Goal: Task Accomplishment & Management: Use online tool/utility

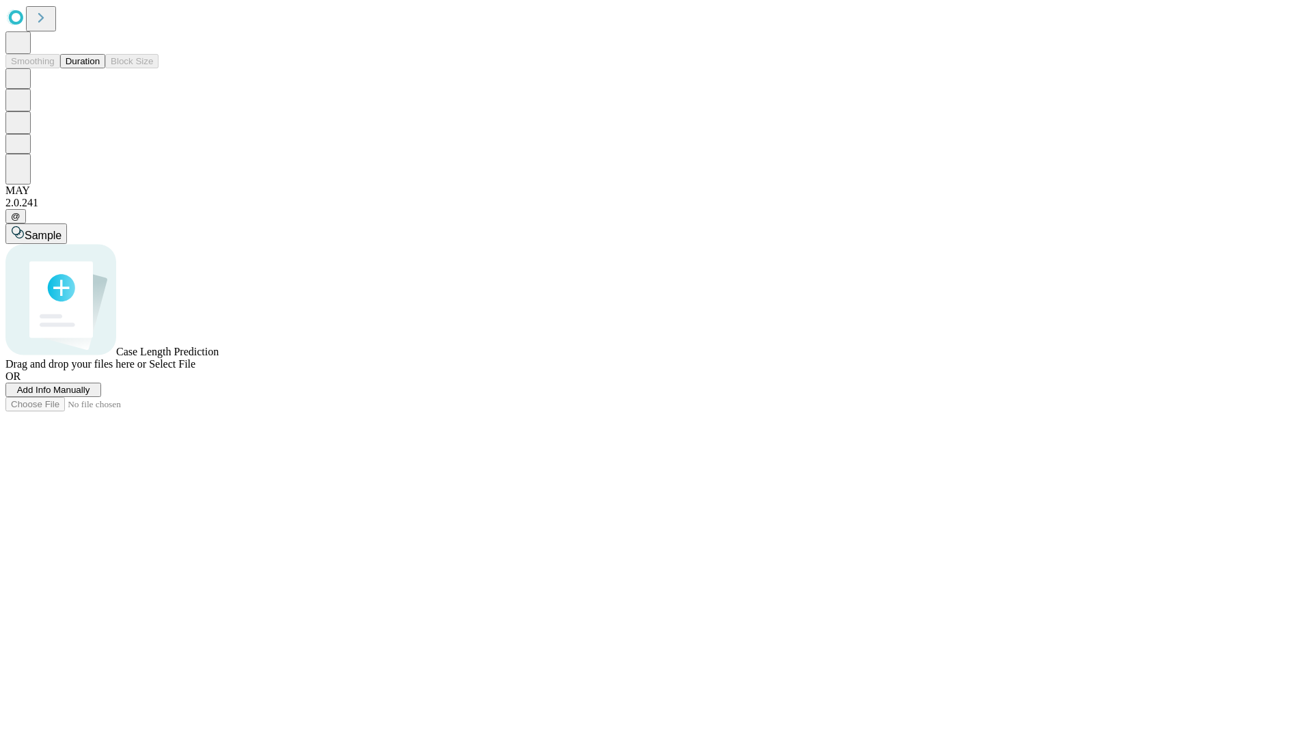
click at [100, 68] on button "Duration" at bounding box center [82, 61] width 45 height 14
click at [90, 395] on span "Add Info Manually" at bounding box center [53, 390] width 73 height 10
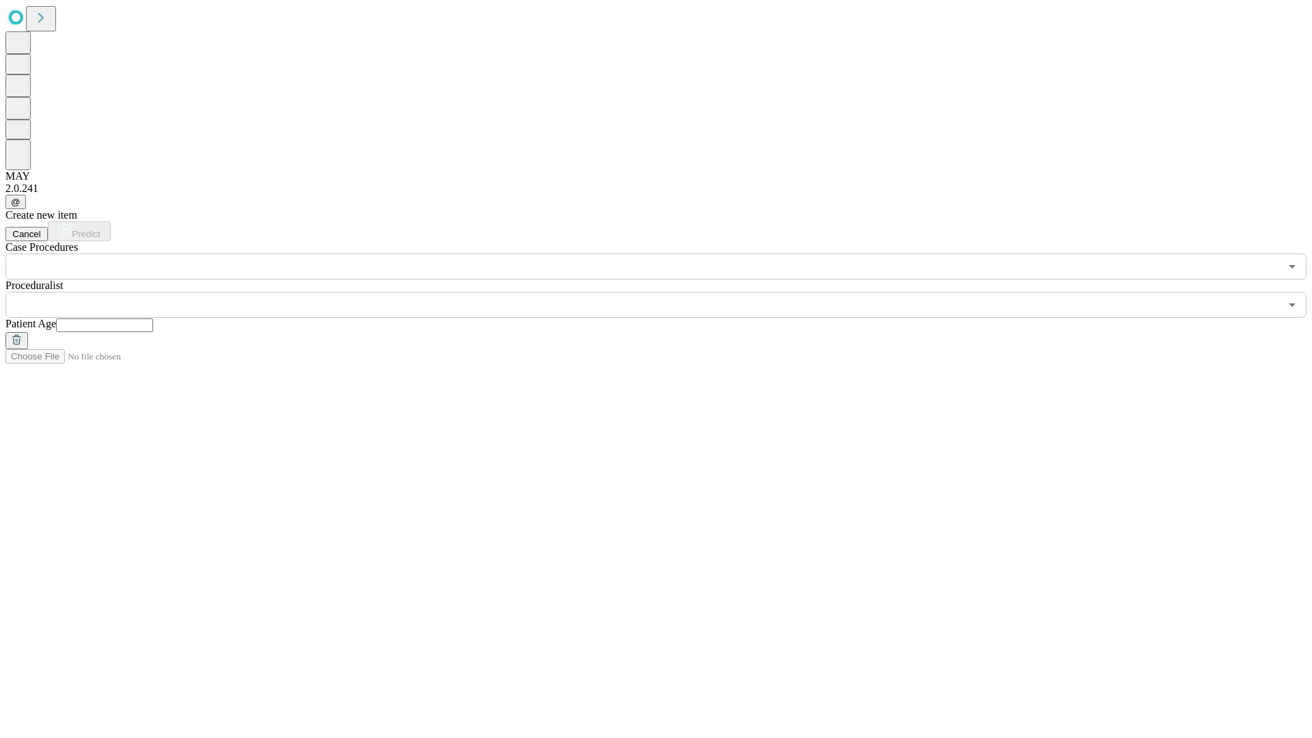
click at [153, 318] on input "text" at bounding box center [104, 325] width 97 height 14
type input "**"
click at [666, 292] on input "text" at bounding box center [642, 305] width 1275 height 26
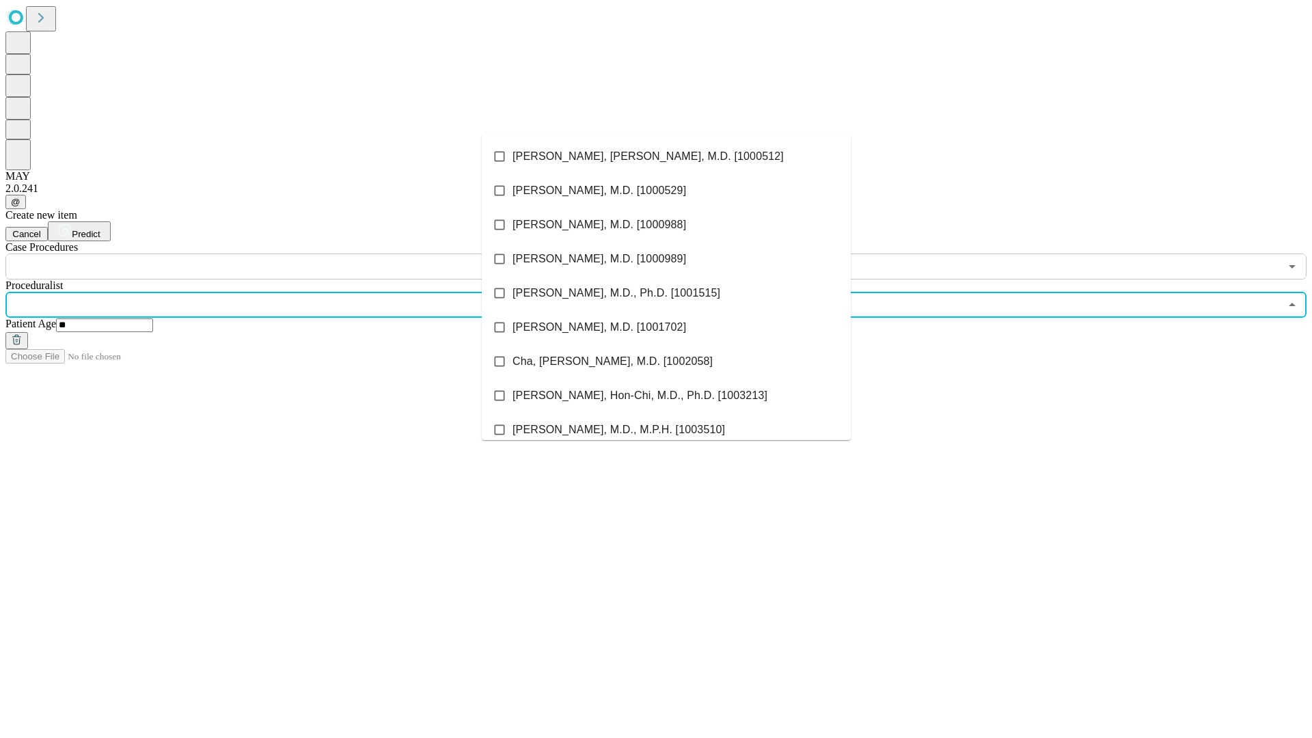
click at [666, 156] on li "[PERSON_NAME], [PERSON_NAME], M.D. [1000512]" at bounding box center [666, 156] width 369 height 34
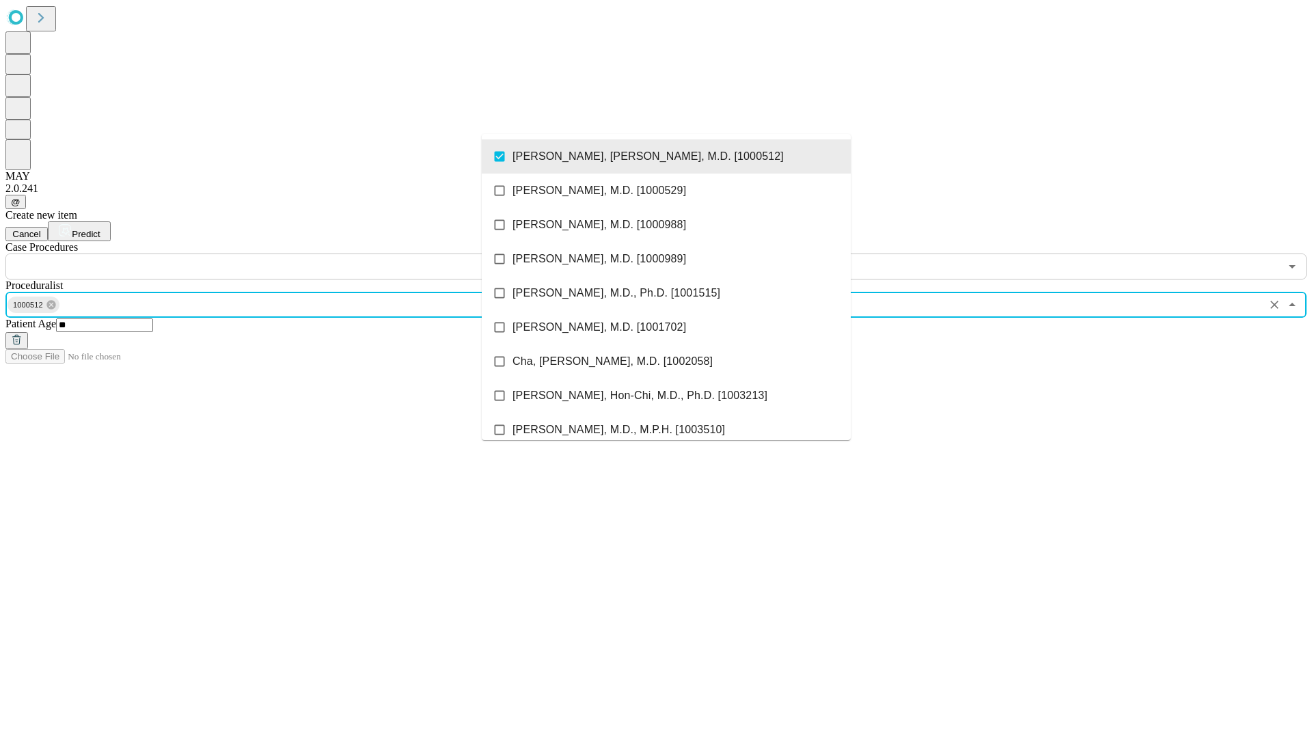
click at [287, 254] on input "text" at bounding box center [642, 267] width 1275 height 26
